Goal: Task Accomplishment & Management: Manage account settings

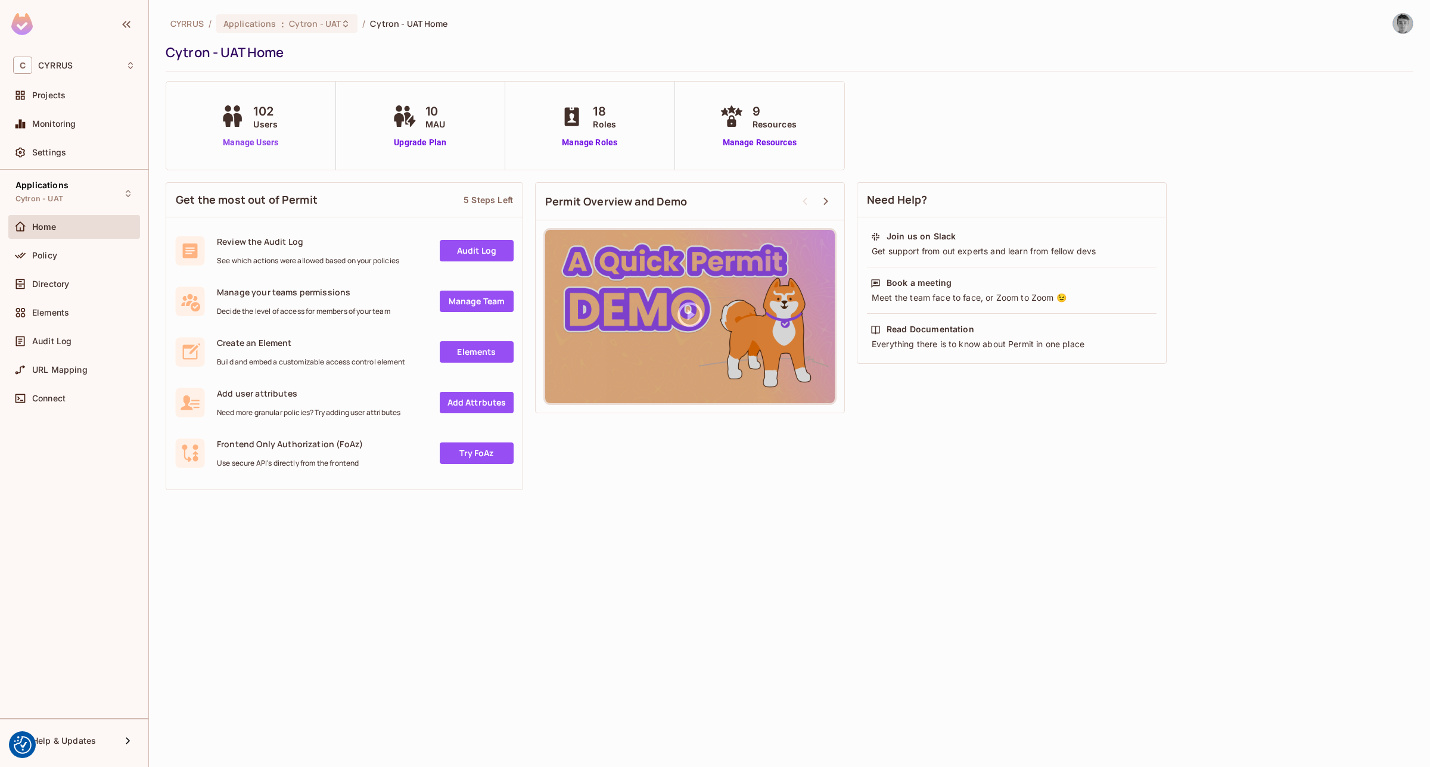
click at [243, 137] on link "Manage Users" at bounding box center [250, 142] width 66 height 13
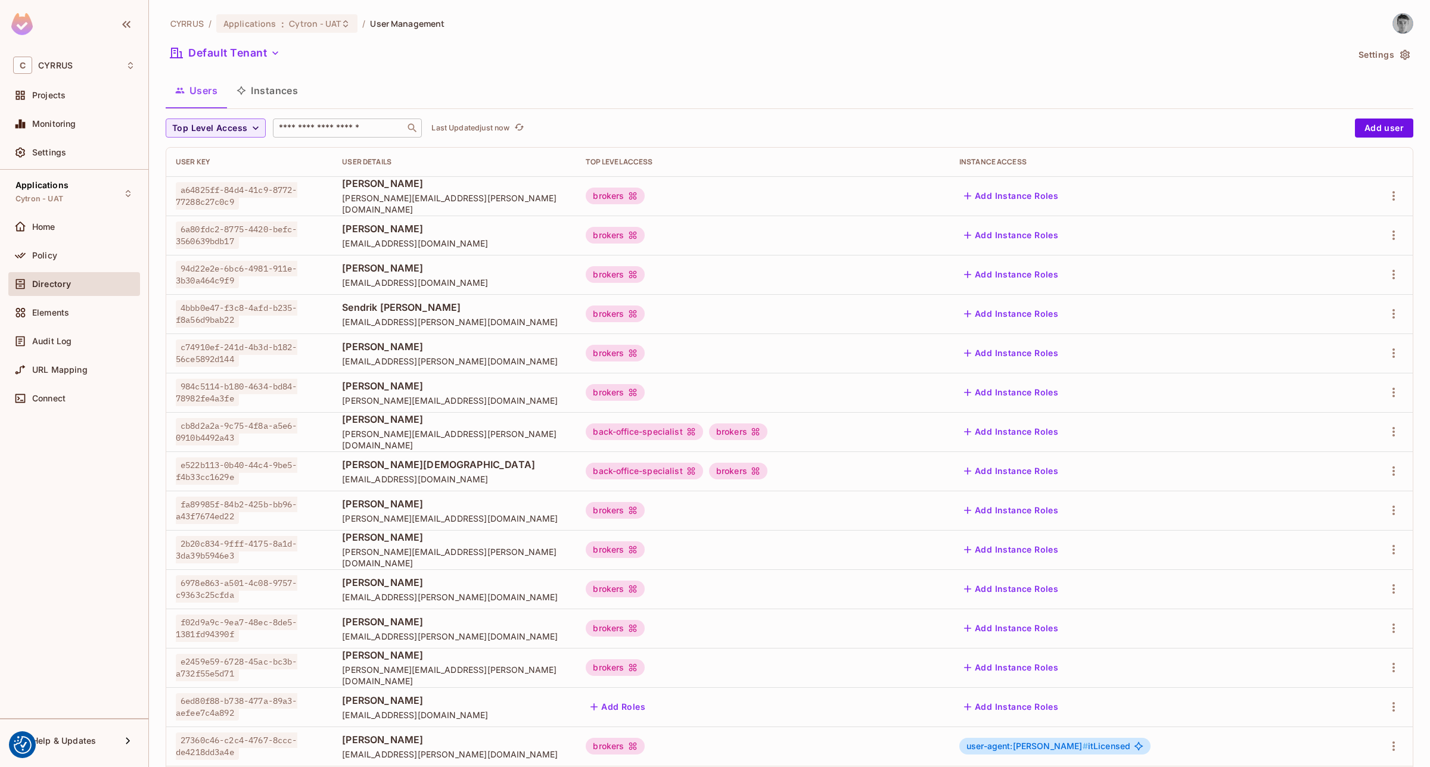
click at [335, 126] on input "text" at bounding box center [338, 128] width 125 height 12
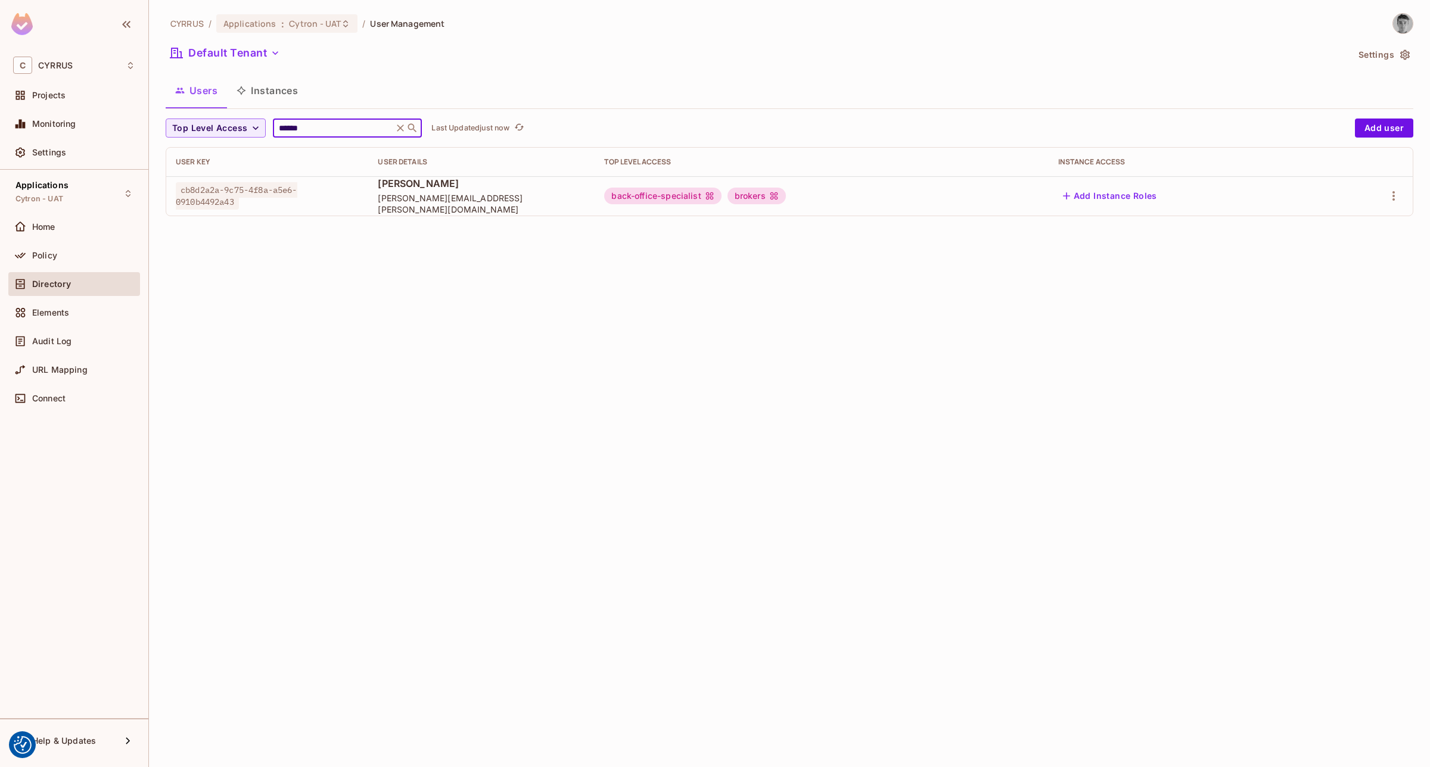
type input "******"
click at [611, 234] on div "CYRRUS / Applications : Cytron - UAT / User Management Default Tenant Settings …" at bounding box center [789, 383] width 1281 height 767
click at [335, 22] on span "Cytron - UAT" at bounding box center [315, 23] width 52 height 11
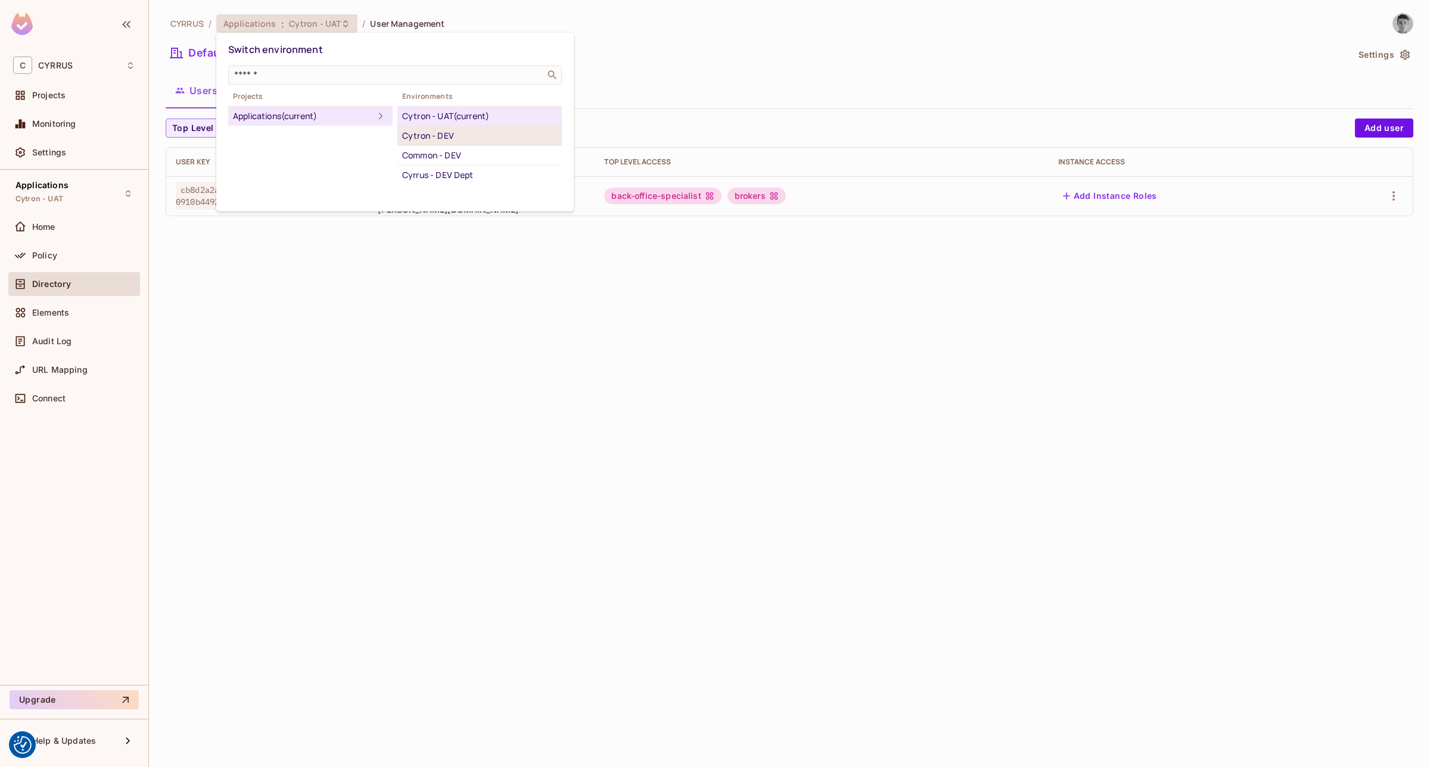
click at [456, 137] on div "Cytron - DEV" at bounding box center [479, 136] width 155 height 14
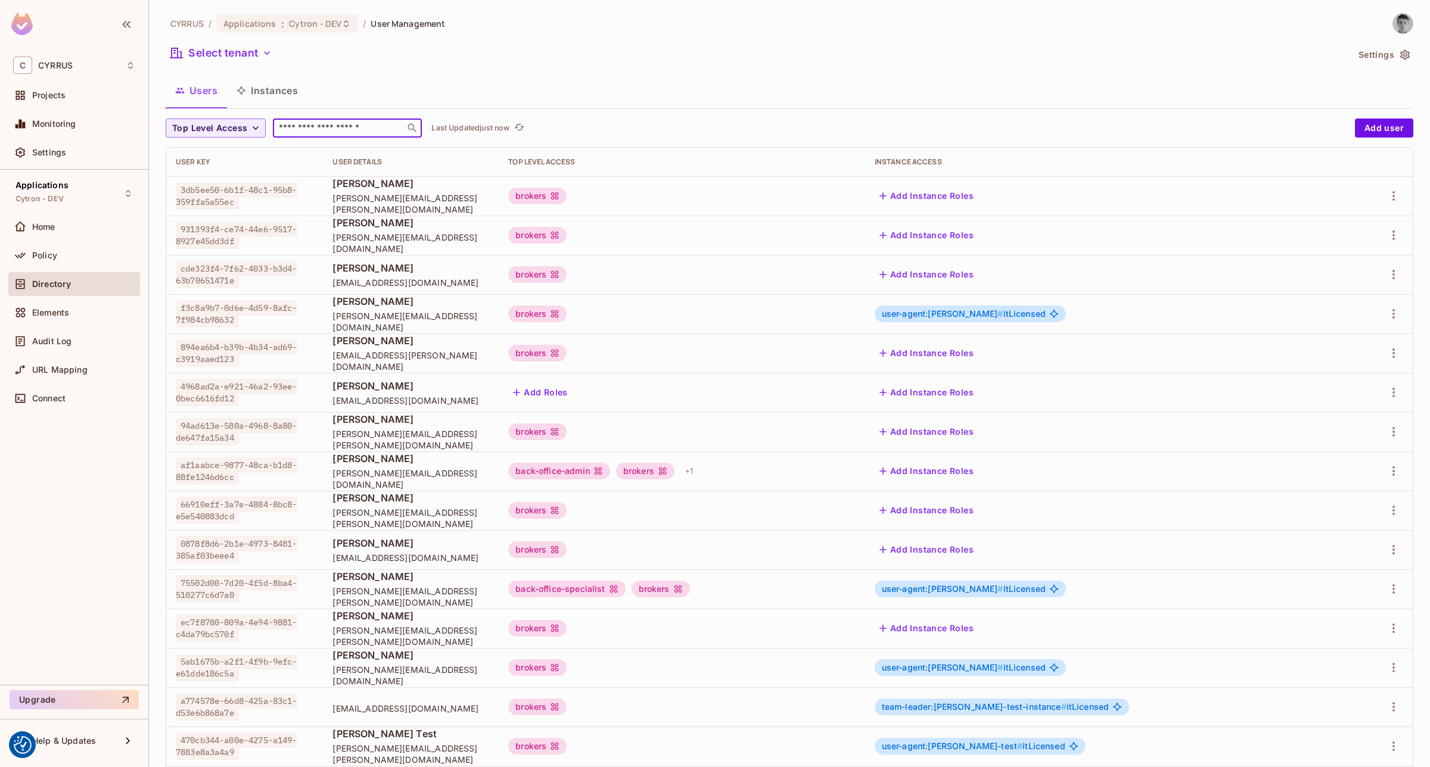
click at [343, 124] on input "text" at bounding box center [338, 128] width 125 height 12
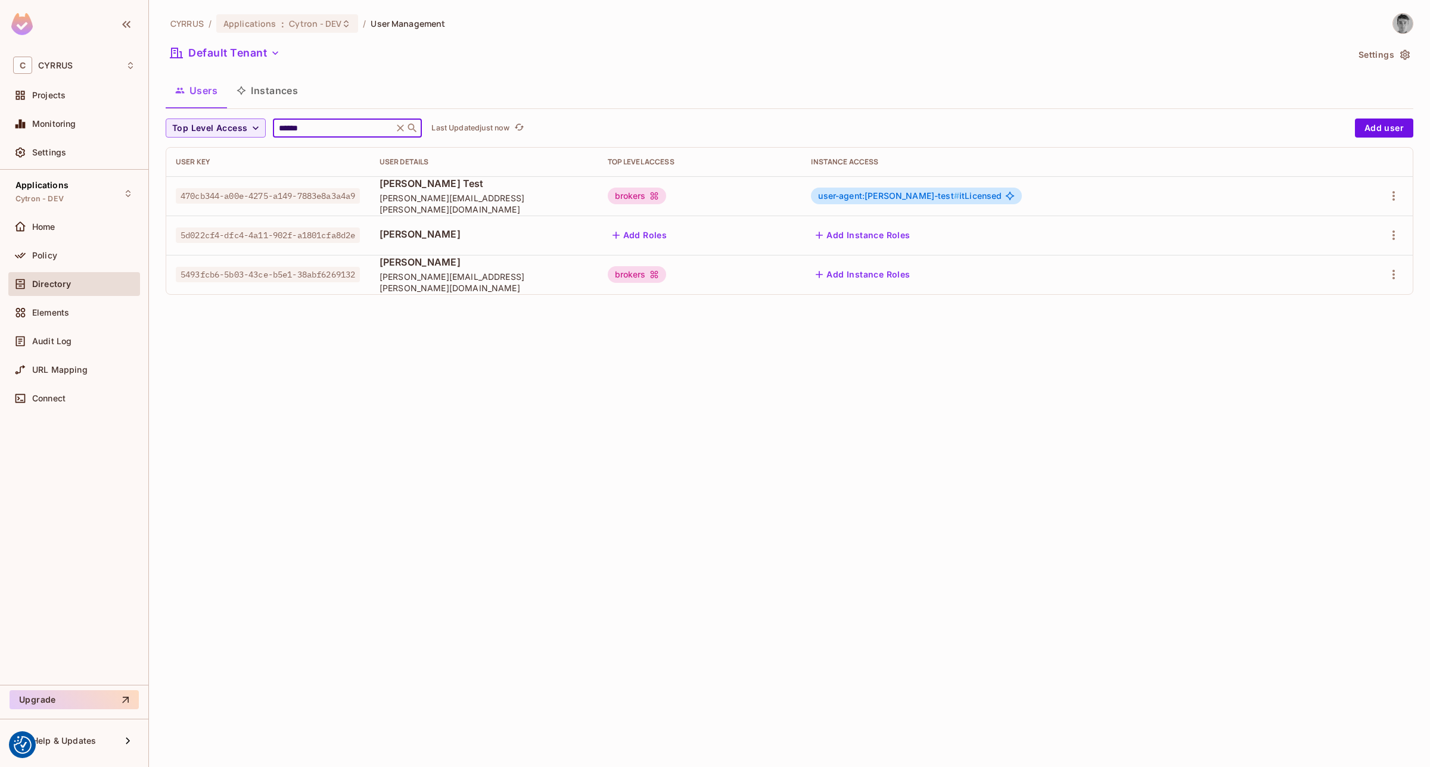
type input "******"
click at [602, 395] on div "CYRRUS / Applications : Cytron - DEV / User Management Default Tenant Settings …" at bounding box center [789, 383] width 1281 height 767
click at [1397, 274] on icon "button" at bounding box center [1394, 275] width 14 height 14
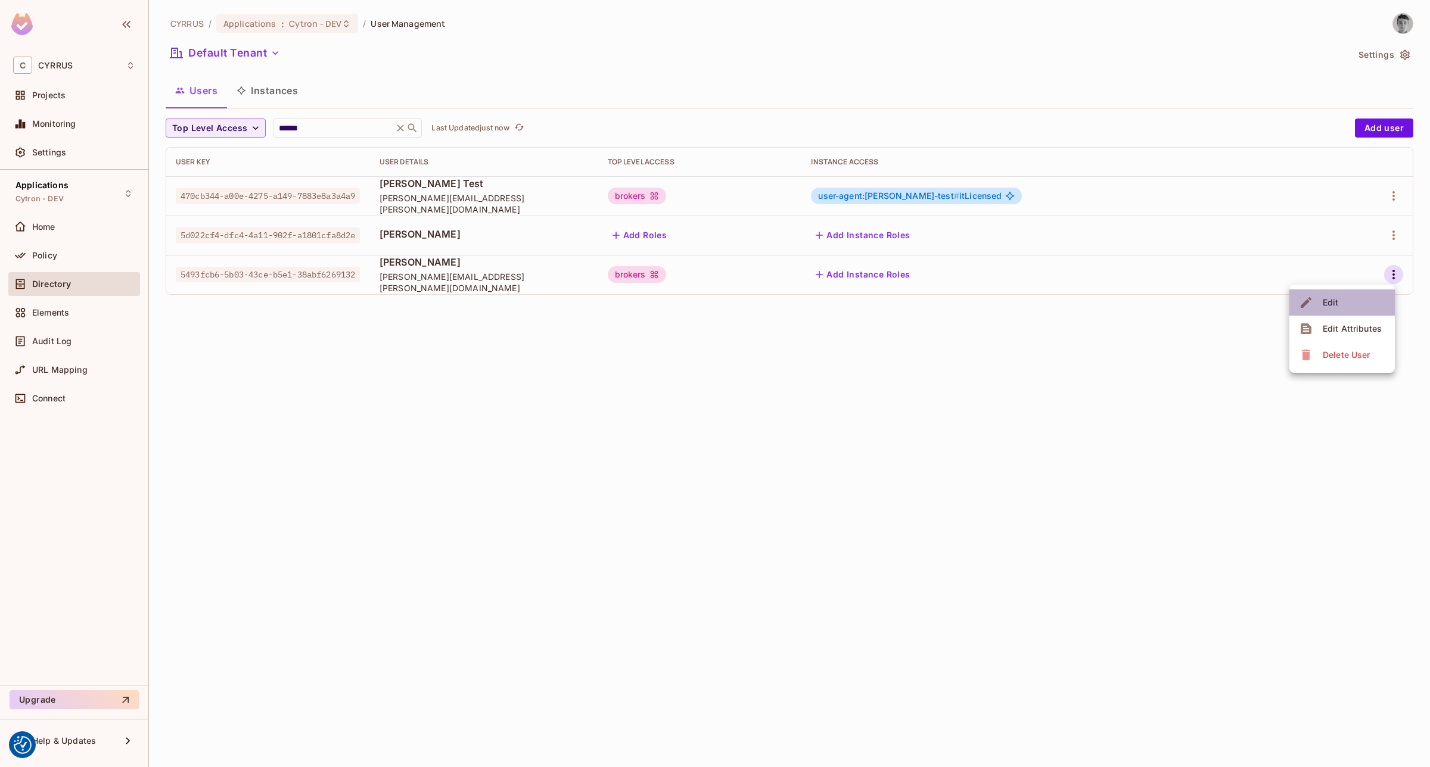
click at [1353, 296] on li "Edit" at bounding box center [1341, 303] width 105 height 26
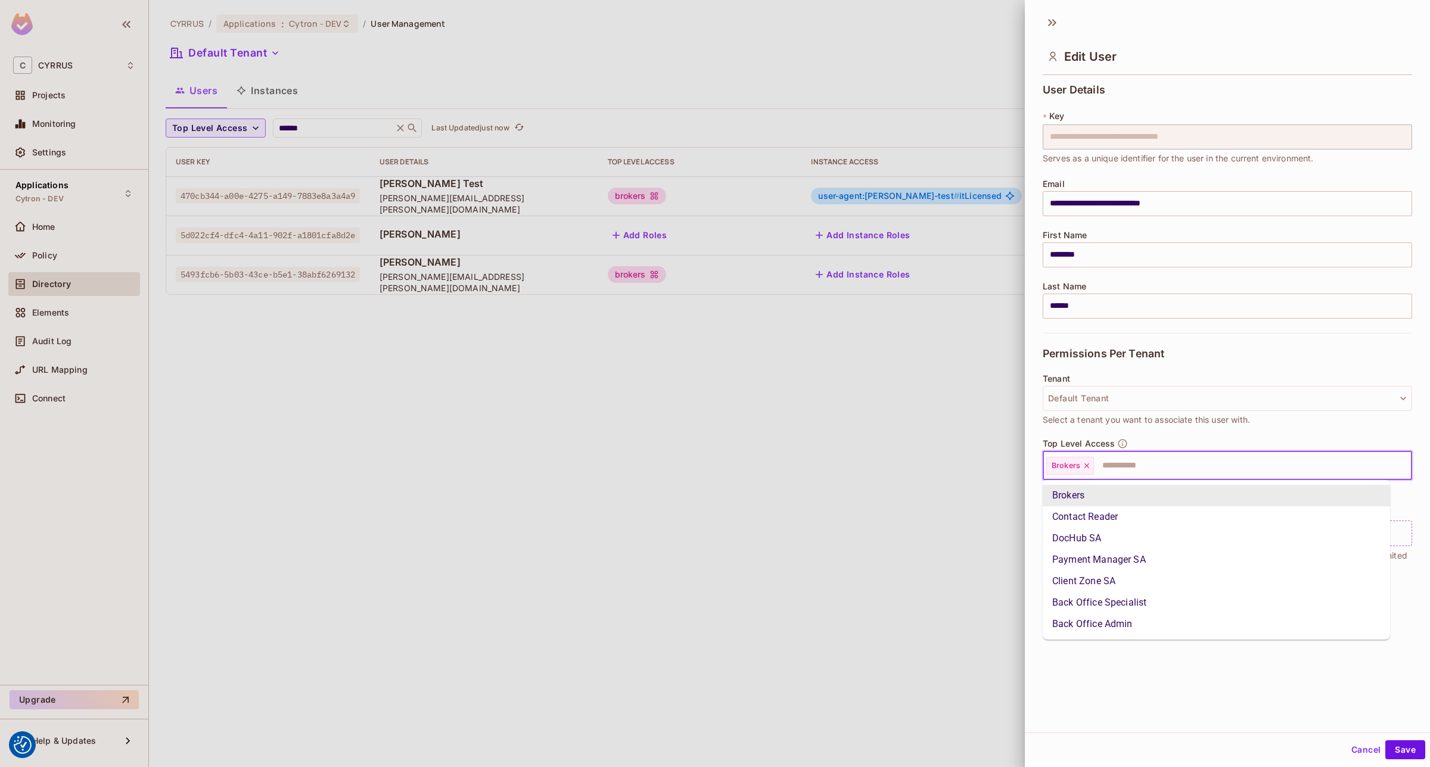
click at [1141, 471] on input "text" at bounding box center [1242, 466] width 294 height 24
click at [1117, 600] on li "Back Office Specialist" at bounding box center [1216, 602] width 347 height 21
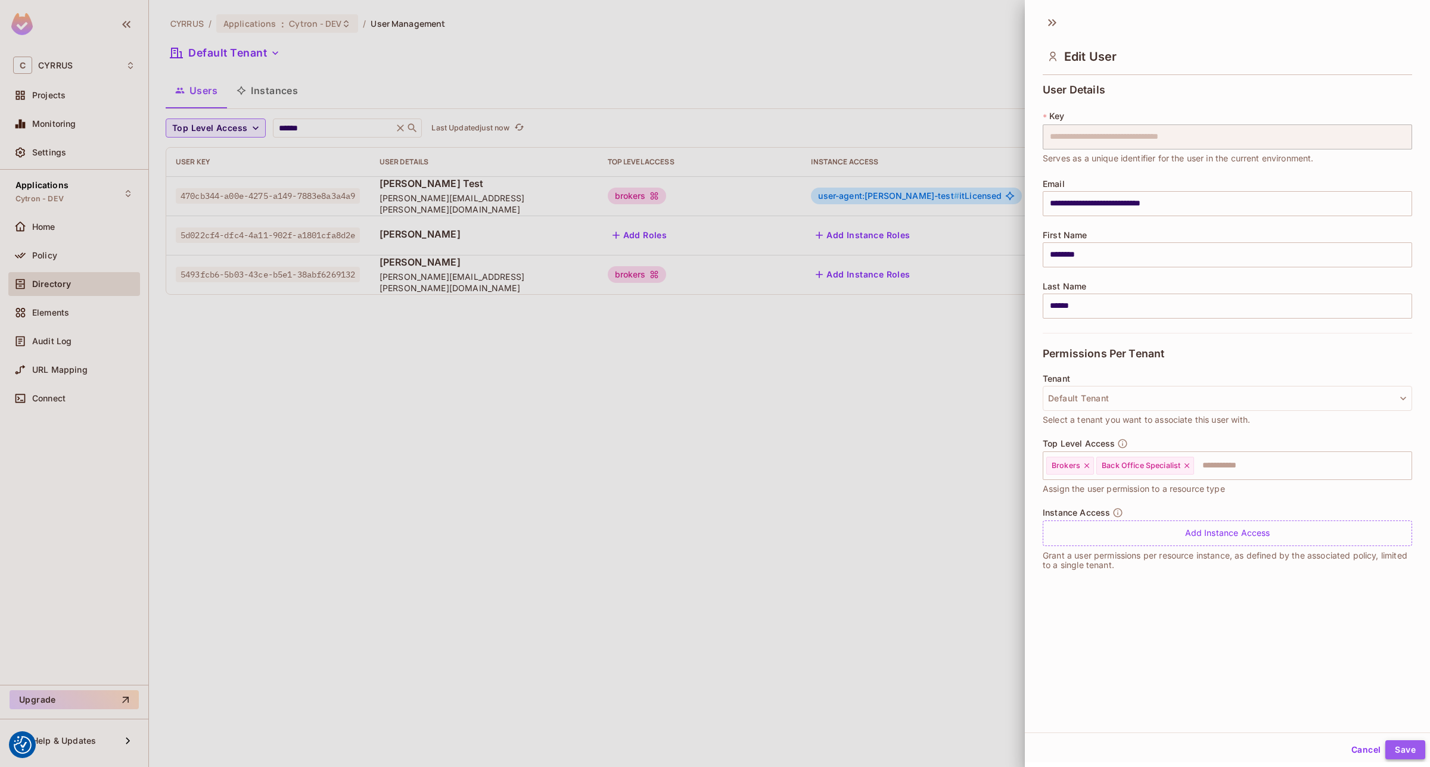
click at [1391, 746] on button "Save" at bounding box center [1405, 750] width 40 height 19
